Goal: Task Accomplishment & Management: Manage account settings

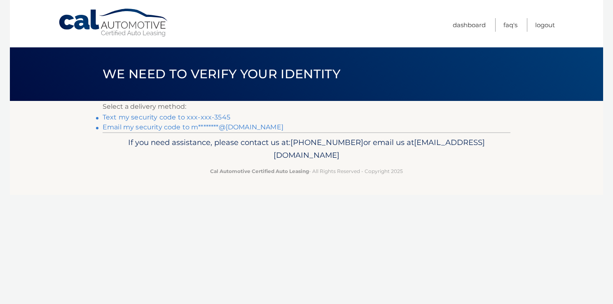
click at [213, 116] on link "Text my security code to xxx-xxx-3545" at bounding box center [167, 117] width 128 height 8
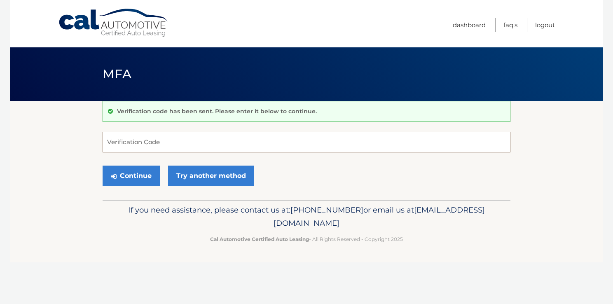
click at [140, 140] on input "Verification Code" at bounding box center [307, 142] width 408 height 21
type input "792709"
click at [133, 174] on button "Continue" at bounding box center [131, 176] width 57 height 21
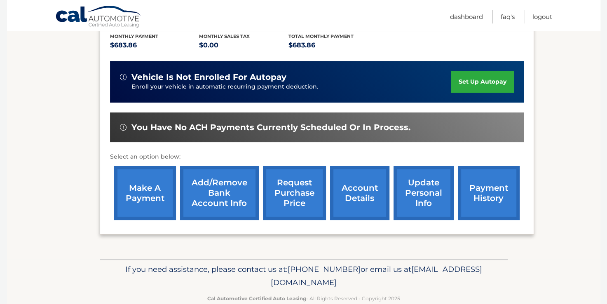
scroll to position [190, 0]
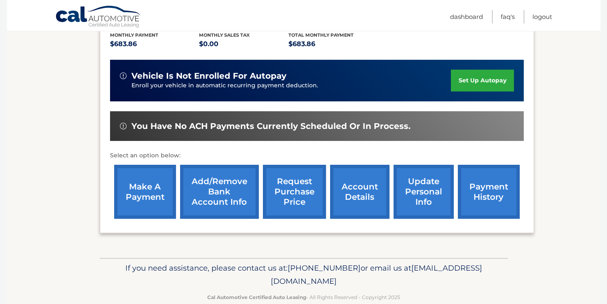
click at [363, 181] on link "account details" at bounding box center [359, 192] width 59 height 54
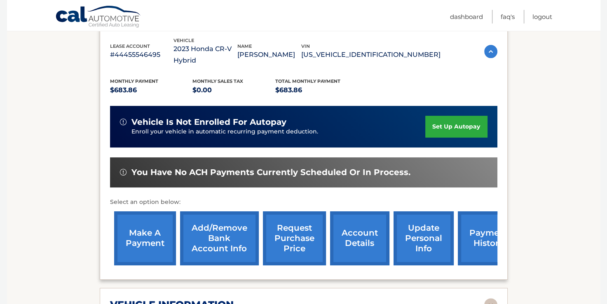
scroll to position [157, 0]
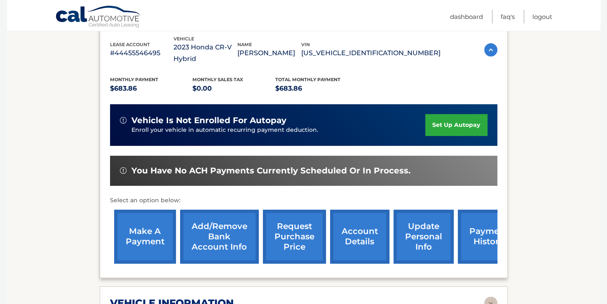
click at [157, 219] on link "make a payment" at bounding box center [145, 237] width 62 height 54
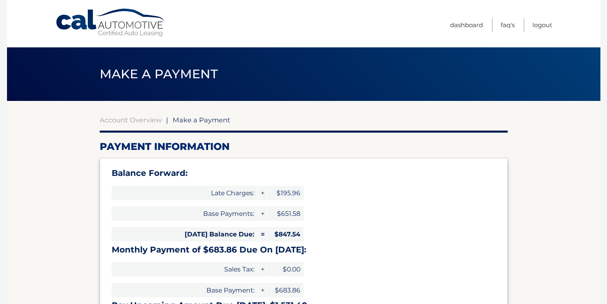
select select "YTM0YTI3NDUtMmJmMS00NWIwLWJmYTItZTMwYzllN2FjMjgx"
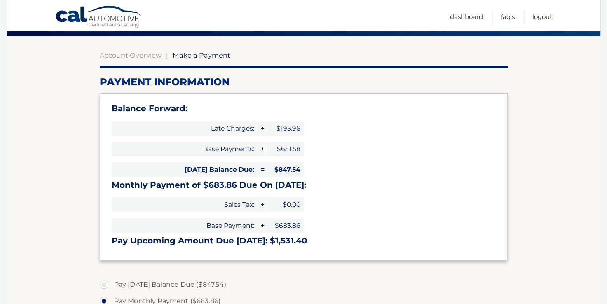
scroll to position [71, 0]
